Goal: Information Seeking & Learning: Learn about a topic

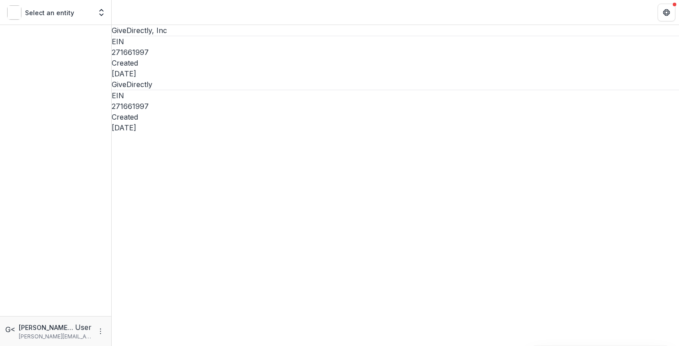
click at [272, 101] on dd "271661997" at bounding box center [396, 106] width 568 height 11
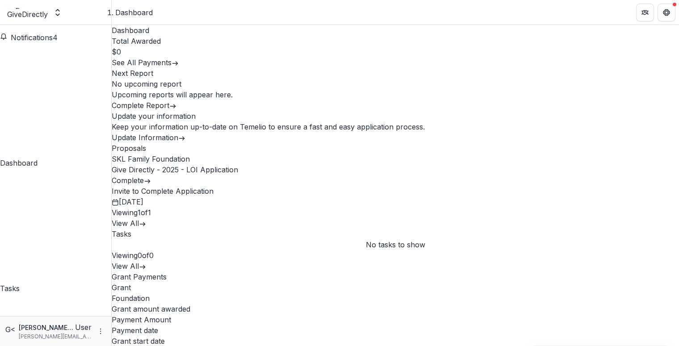
click at [151, 176] on link "Complete" at bounding box center [131, 180] width 39 height 9
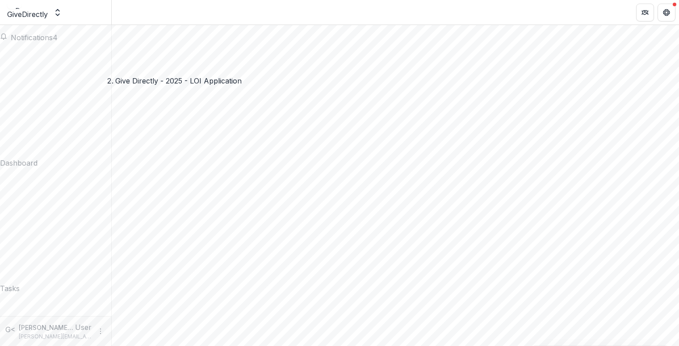
scroll to position [1241, 0]
drag, startPoint x: 311, startPoint y: 218, endPoint x: 187, endPoint y: 217, distance: 123.4
drag, startPoint x: 414, startPoint y: 222, endPoint x: 126, endPoint y: 207, distance: 288.7
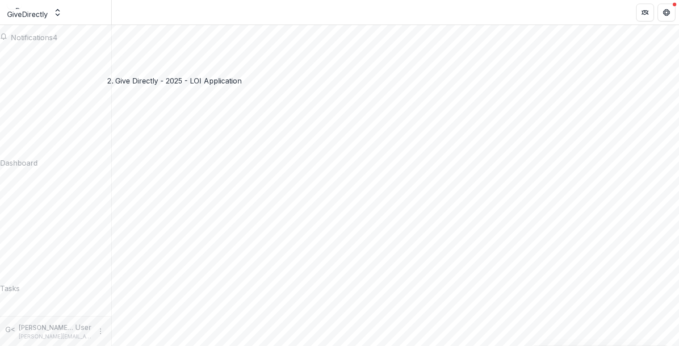
copy p "How does your organization's work align with the SKL Family Foundation’s missio…"
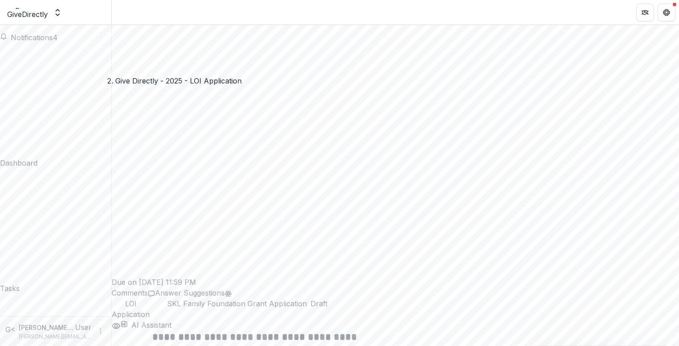
scroll to position [1476, 0]
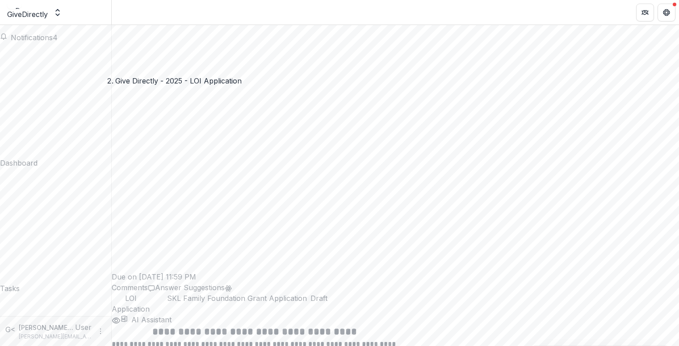
drag, startPoint x: 260, startPoint y: 239, endPoint x: 143, endPoint y: 227, distance: 118.2
copy p "How will a grant from the SKL Family Foundation create a real, tangible benefit…"
